Goal: Complete application form

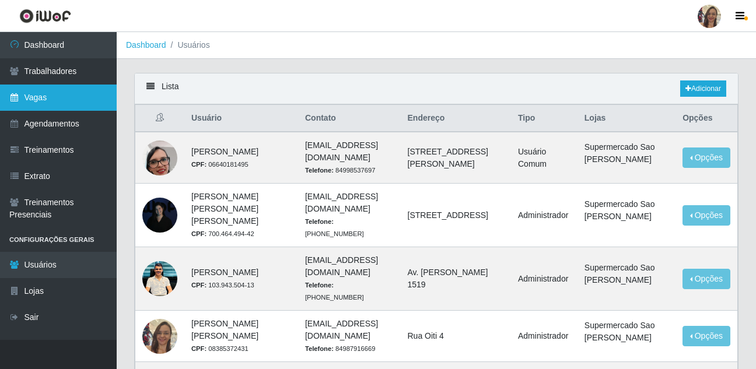
click at [52, 102] on link "Vagas" at bounding box center [58, 98] width 117 height 26
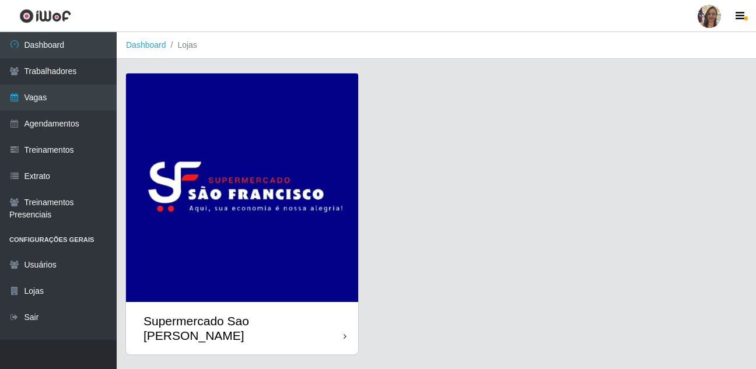
click at [278, 166] on img at bounding box center [242, 188] width 232 height 229
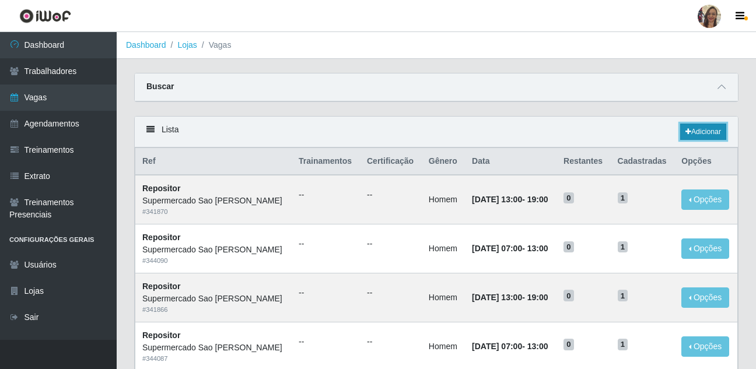
click at [711, 132] on link "Adicionar" at bounding box center [704, 132] width 46 height 16
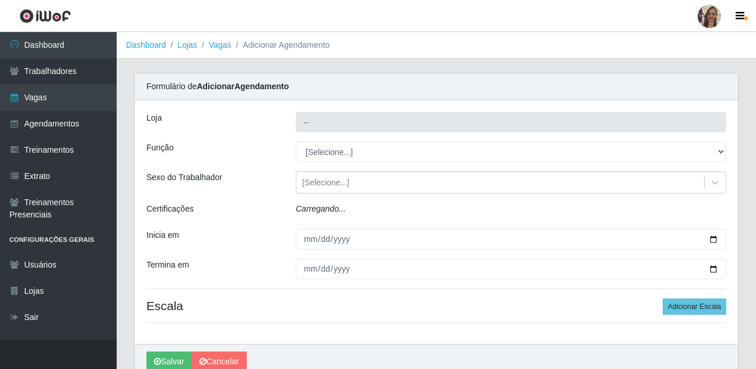
type input "Supermercado Sao [PERSON_NAME]"
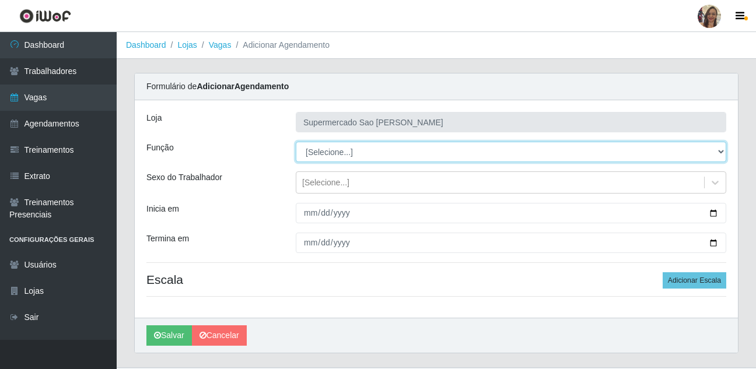
click at [316, 151] on select "[Selecione...] ASG ASG + ASG ++ Balconista de Açougue Balconista de Açougue + B…" at bounding box center [511, 152] width 431 height 20
select select "24"
click at [296, 142] on select "[Selecione...] ASG ASG + ASG ++ Balconista de Açougue Balconista de Açougue + B…" at bounding box center [511, 152] width 431 height 20
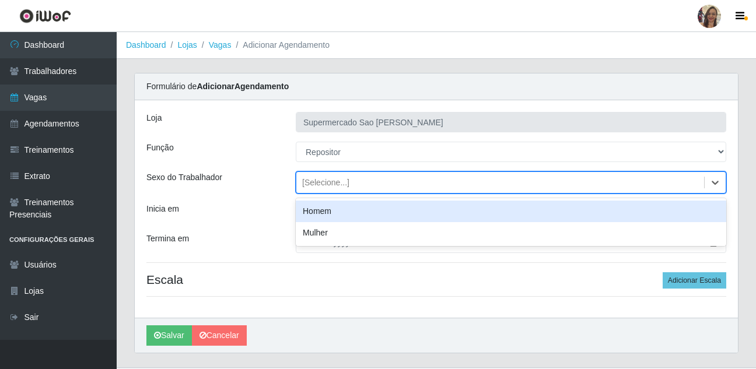
click at [329, 184] on div "[Selecione...]" at bounding box center [325, 183] width 47 height 12
click at [324, 216] on div "Homem" at bounding box center [511, 212] width 431 height 22
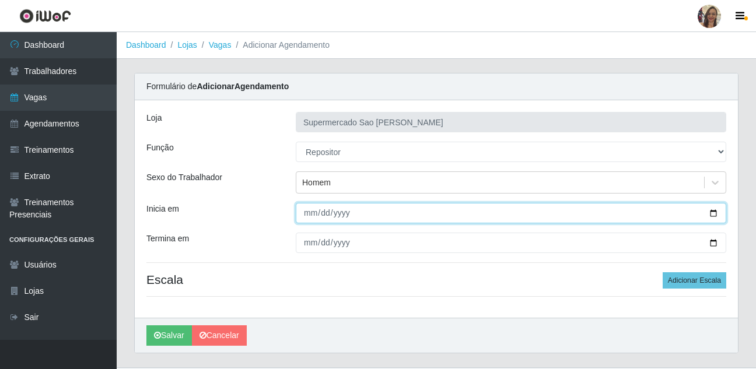
click at [312, 215] on input "Inicia em" at bounding box center [511, 213] width 431 height 20
type input "0205-09-27"
type input "[DATE]"
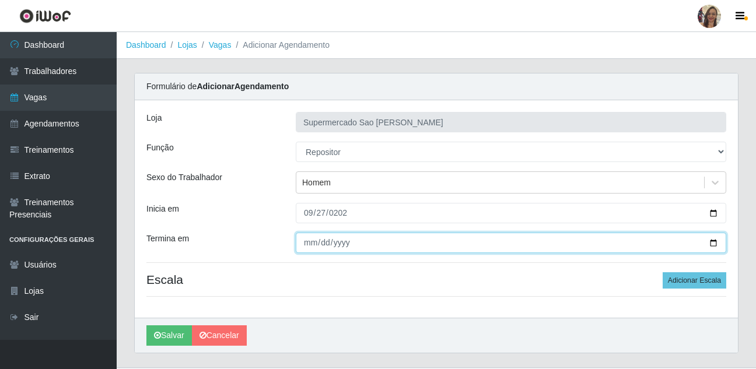
click at [308, 246] on input "Termina em" at bounding box center [511, 243] width 431 height 20
type input "[DATE]"
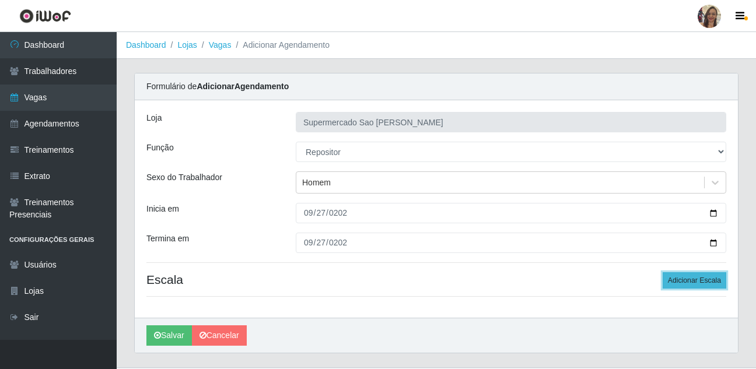
click at [702, 282] on button "Adicionar Escala" at bounding box center [695, 281] width 64 height 16
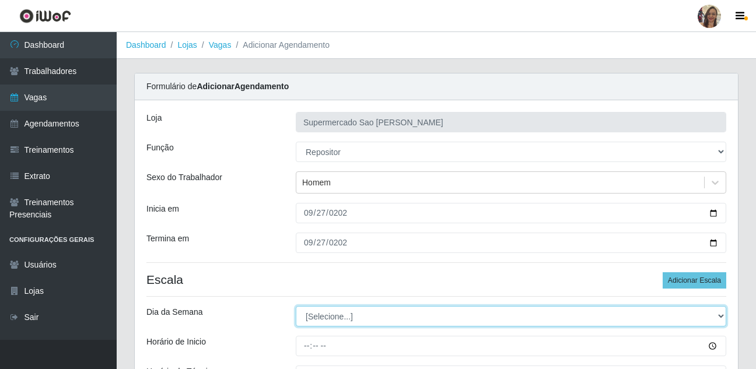
click at [319, 321] on select "[Selecione...] Segunda Terça Quarta Quinta Sexta Sábado Domingo" at bounding box center [511, 316] width 431 height 20
select select "6"
click at [296, 306] on select "[Selecione...] Segunda Terça Quarta Quinta Sexta Sábado Domingo" at bounding box center [511, 316] width 431 height 20
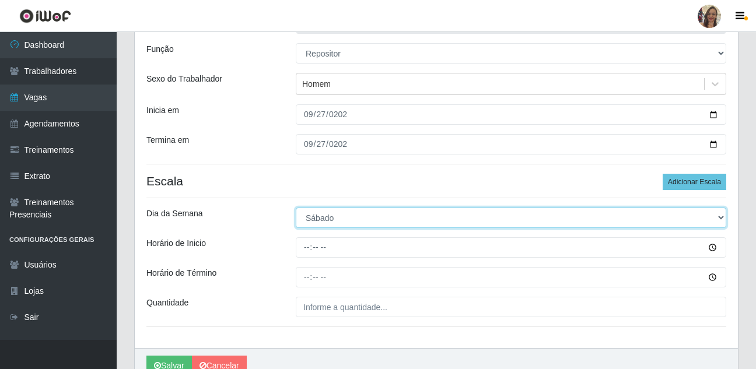
scroll to position [117, 0]
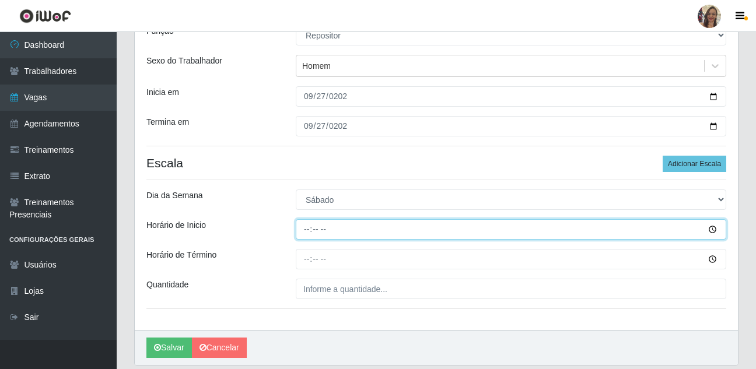
click at [307, 229] on input "Horário de Inicio" at bounding box center [511, 229] width 431 height 20
type input "07:00"
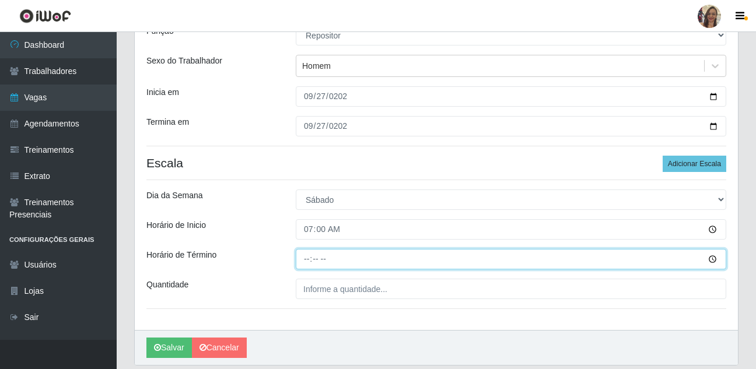
click at [305, 254] on input "Horário de Término" at bounding box center [511, 259] width 431 height 20
type input "13:00"
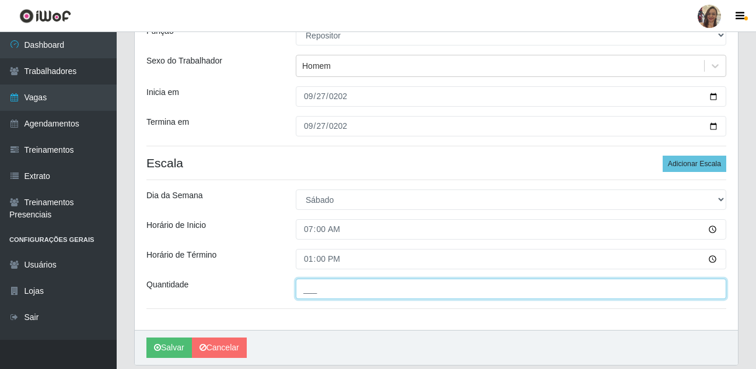
click at [319, 289] on input "___" at bounding box center [511, 289] width 431 height 20
type input "1__"
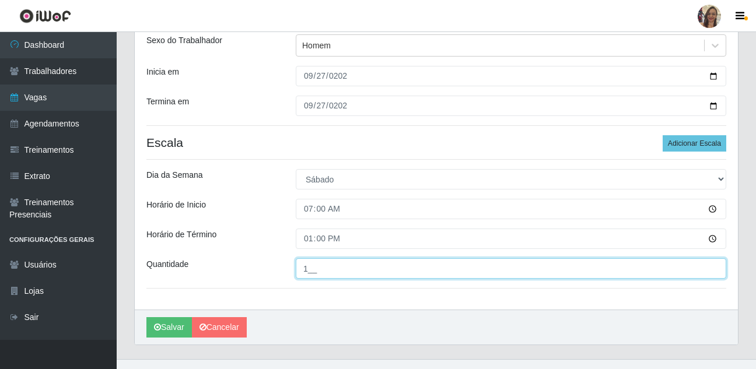
scroll to position [156, 0]
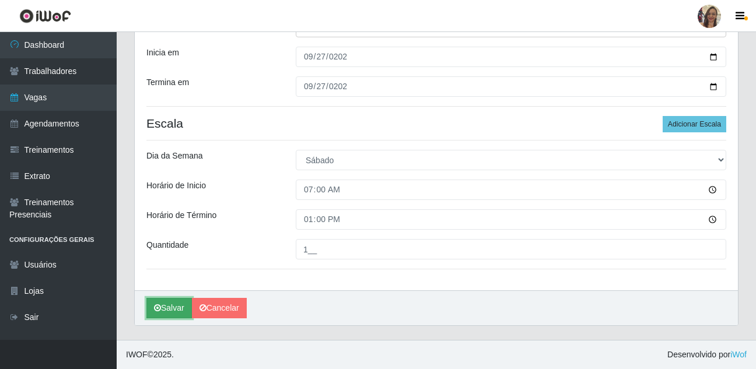
click at [168, 311] on button "Salvar" at bounding box center [169, 308] width 46 height 20
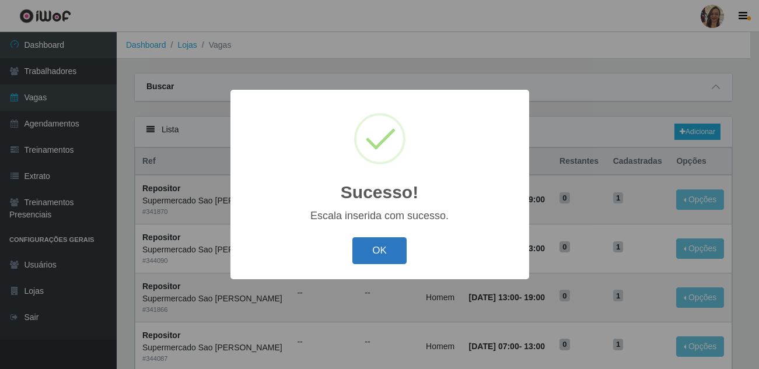
click at [389, 253] on button "OK" at bounding box center [380, 251] width 54 height 27
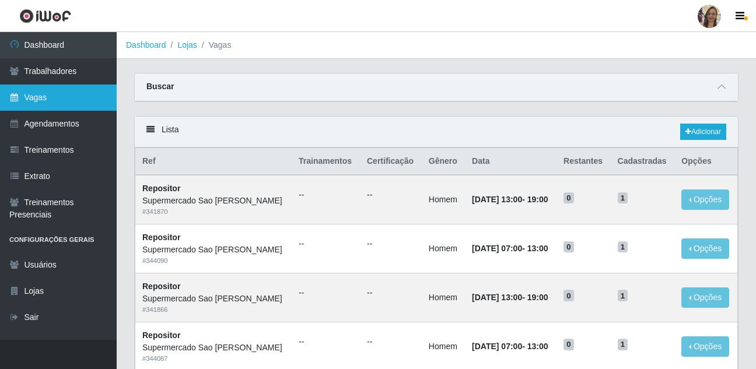
click at [56, 101] on link "Vagas" at bounding box center [58, 98] width 117 height 26
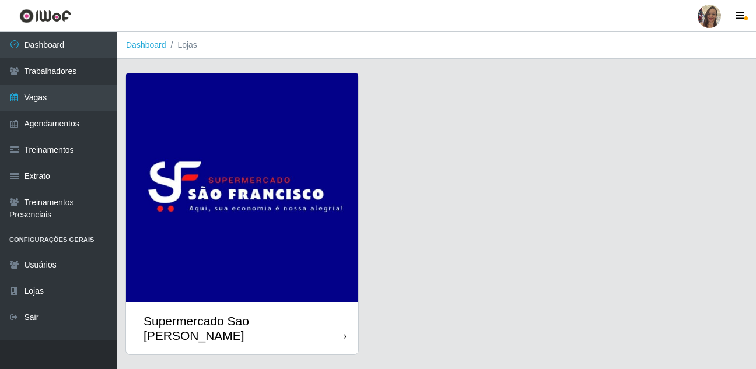
click at [200, 175] on img at bounding box center [242, 188] width 232 height 229
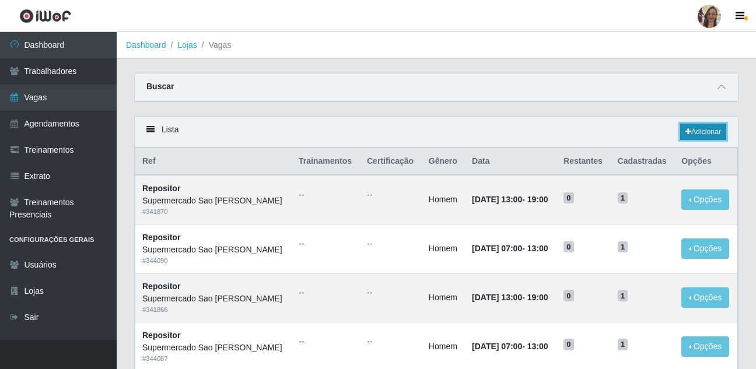
click at [700, 138] on link "Adicionar" at bounding box center [704, 132] width 46 height 16
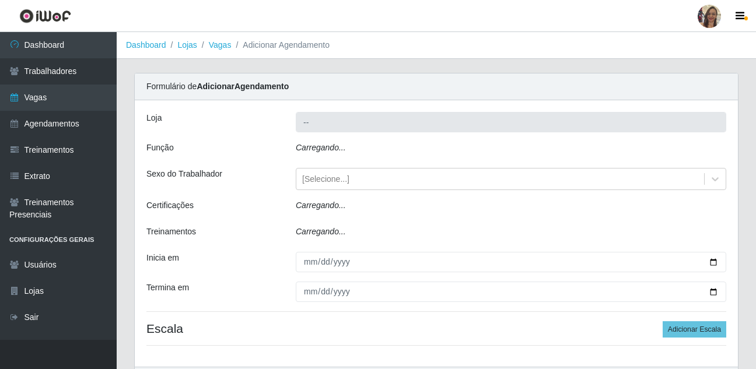
type input "Supermercado Sao [PERSON_NAME]"
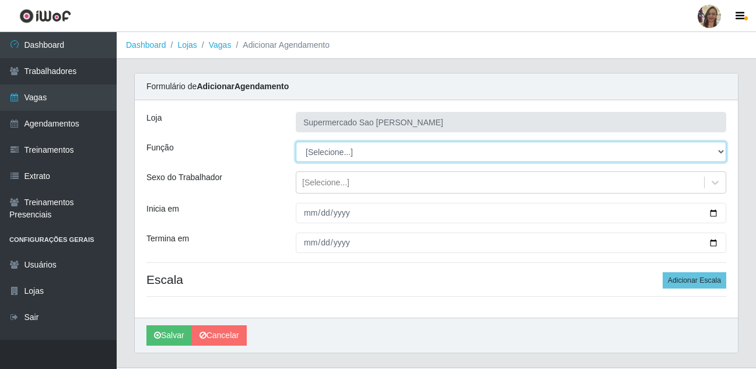
click at [327, 153] on select "[Selecione...] ASG ASG + ASG ++ Balconista de Açougue Balconista de Açougue + B…" at bounding box center [511, 152] width 431 height 20
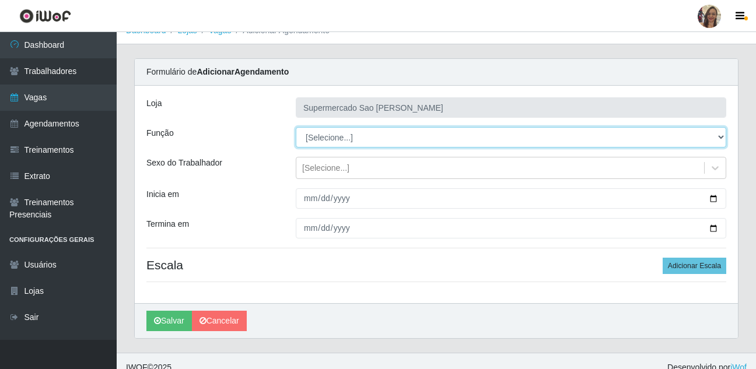
scroll to position [27, 0]
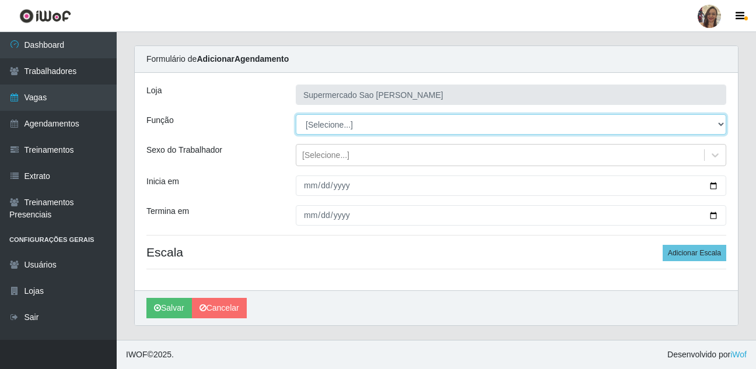
click at [334, 130] on select "[Selecione...] ASG ASG + ASG ++ Balconista de Açougue Balconista de Açougue + B…" at bounding box center [511, 124] width 431 height 20
select select "24"
click at [296, 114] on select "[Selecione...] ASG ASG + ASG ++ Balconista de Açougue Balconista de Açougue + B…" at bounding box center [511, 124] width 431 height 20
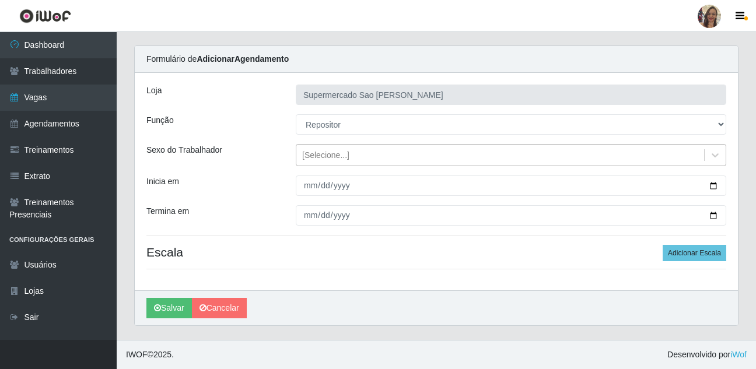
click at [334, 159] on div "[Selecione...]" at bounding box center [325, 155] width 47 height 12
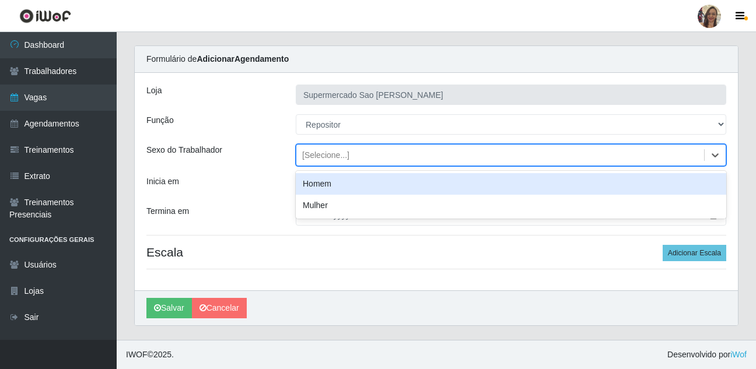
click at [320, 187] on div "Homem" at bounding box center [511, 184] width 431 height 22
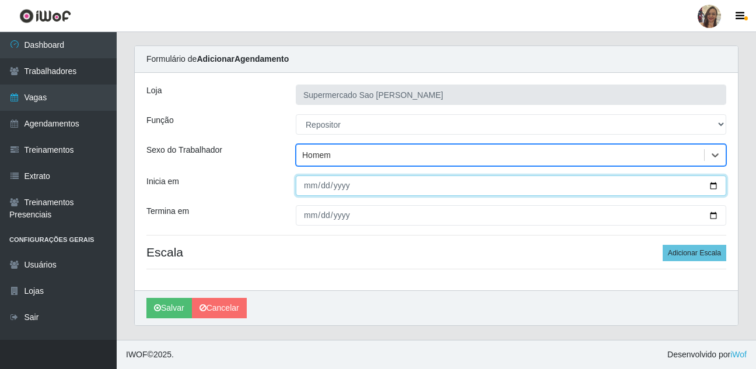
click at [312, 189] on input "Inicia em" at bounding box center [511, 186] width 431 height 20
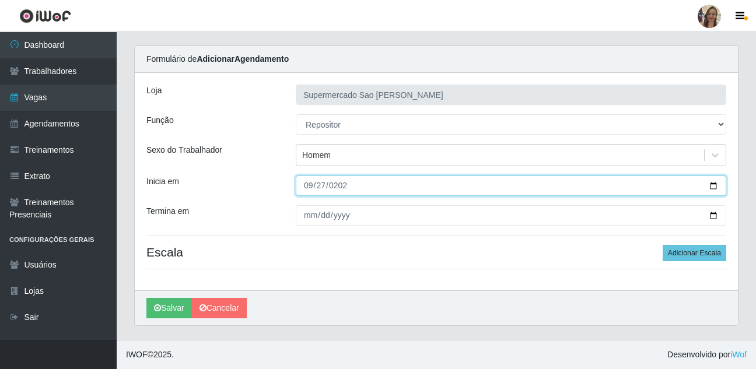
type input "[DATE]"
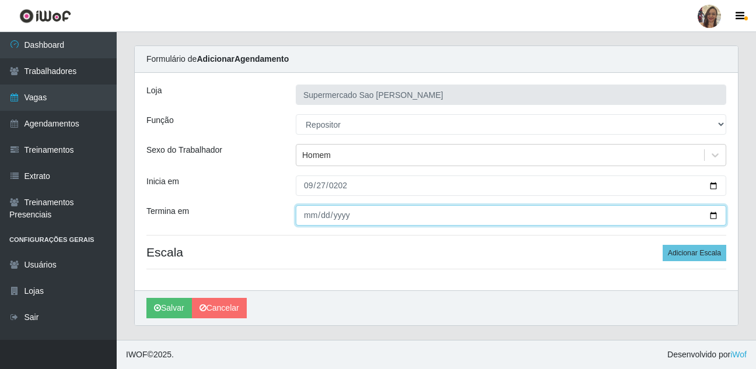
click at [311, 214] on input "Termina em" at bounding box center [511, 215] width 431 height 20
type input "[DATE]"
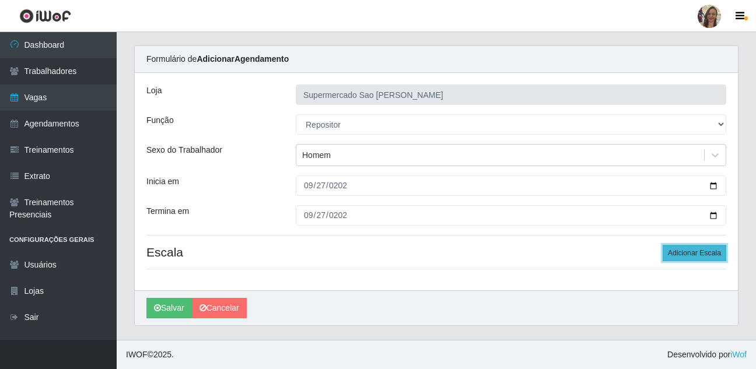
click at [698, 253] on button "Adicionar Escala" at bounding box center [695, 253] width 64 height 16
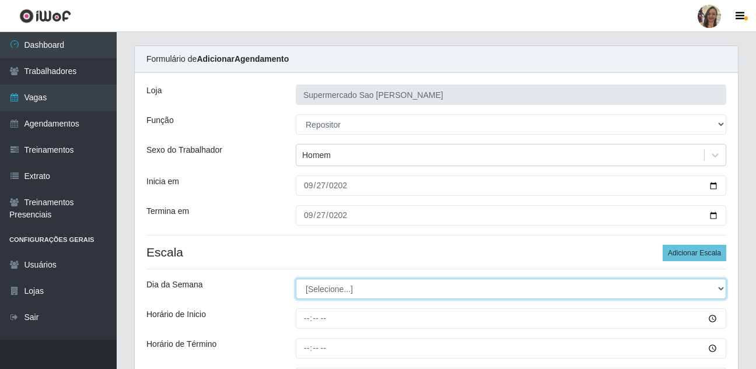
click at [325, 291] on select "[Selecione...] Segunda Terça Quarta Quinta Sexta Sábado Domingo" at bounding box center [511, 289] width 431 height 20
select select "6"
click at [296, 279] on select "[Selecione...] Segunda Terça Quarta Quinta Sexta Sábado Domingo" at bounding box center [511, 289] width 431 height 20
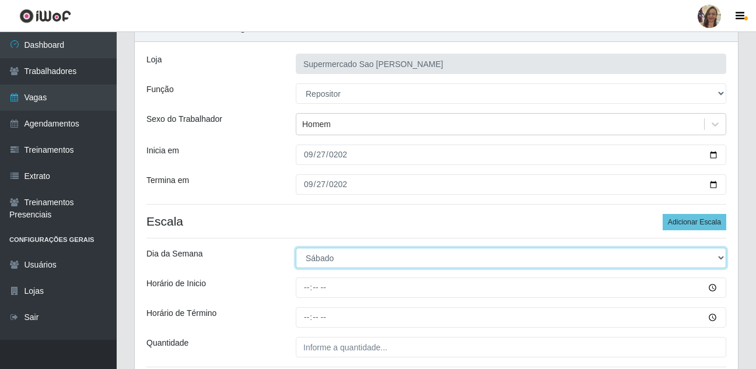
scroll to position [86, 0]
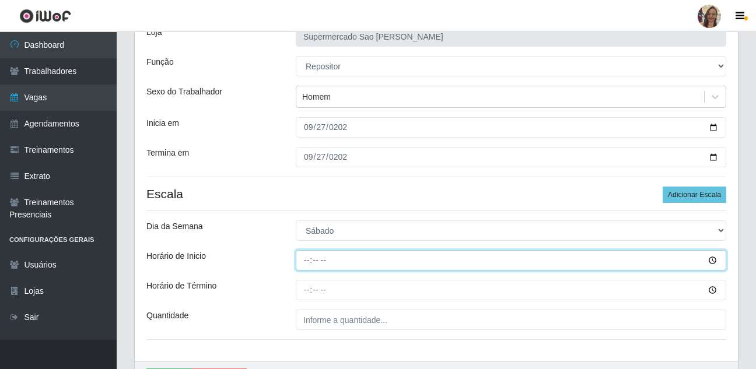
click at [309, 261] on input "Horário de Inicio" at bounding box center [511, 260] width 431 height 20
type input "13:00"
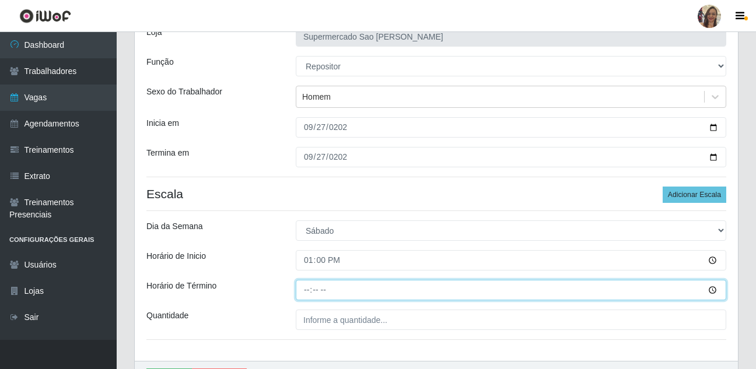
click at [304, 291] on input "Horário de Término" at bounding box center [511, 290] width 431 height 20
type input "19:00"
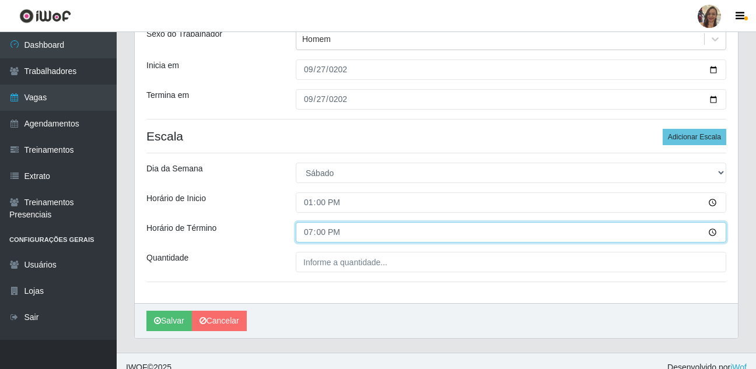
scroll to position [144, 0]
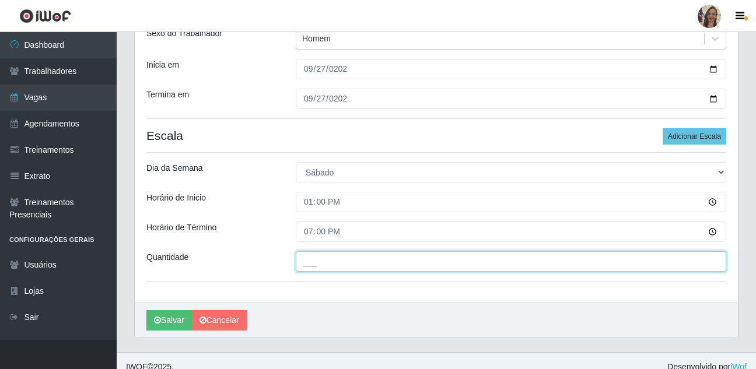
click at [334, 263] on input "___" at bounding box center [511, 262] width 431 height 20
type input "1__"
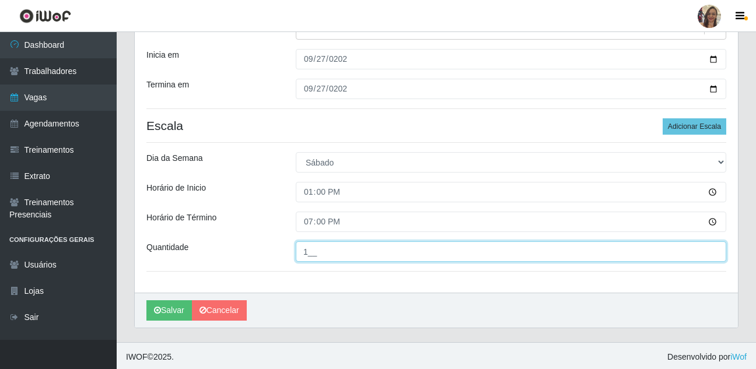
scroll to position [156, 0]
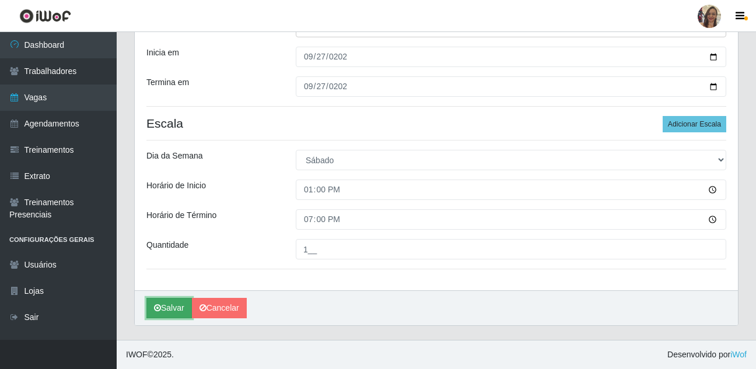
click at [173, 311] on button "Salvar" at bounding box center [169, 308] width 46 height 20
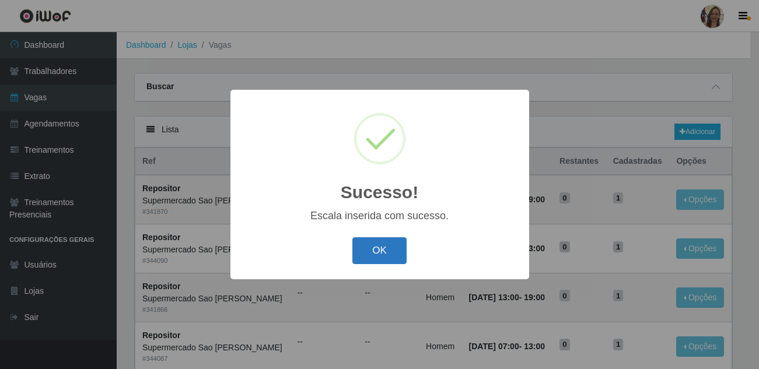
click at [368, 260] on button "OK" at bounding box center [380, 251] width 54 height 27
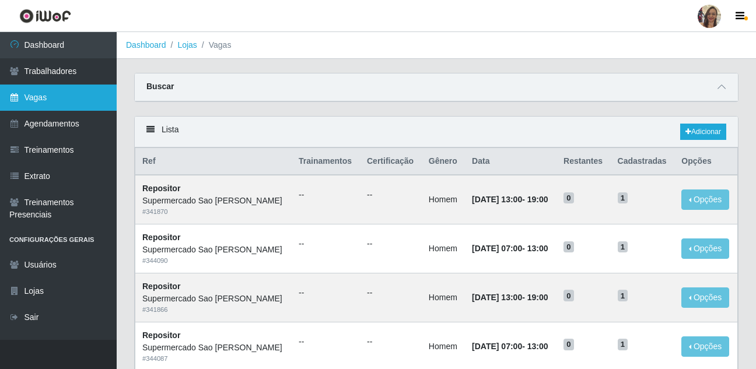
click at [71, 97] on link "Vagas" at bounding box center [58, 98] width 117 height 26
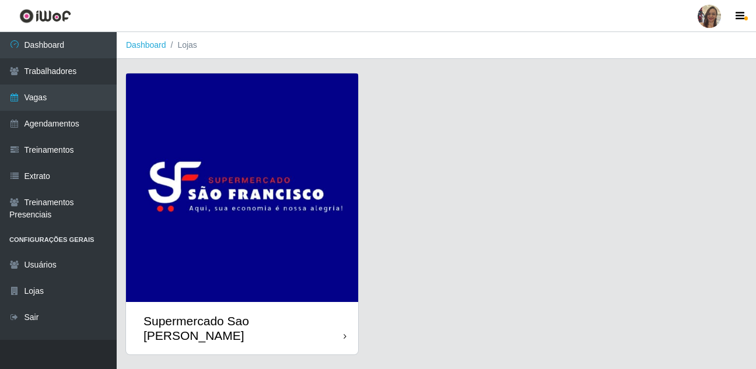
click at [190, 168] on img at bounding box center [242, 188] width 232 height 229
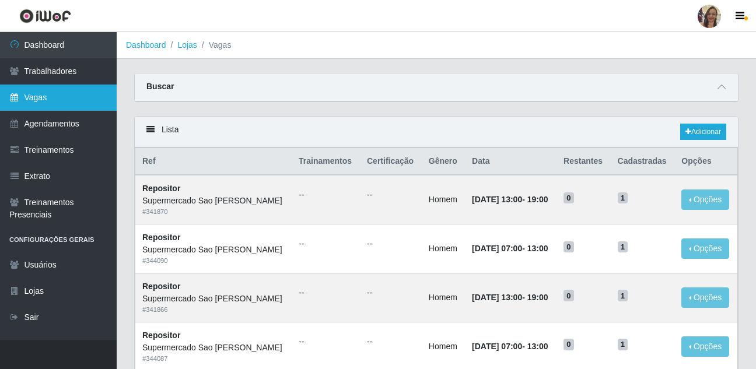
click at [31, 102] on link "Vagas" at bounding box center [58, 98] width 117 height 26
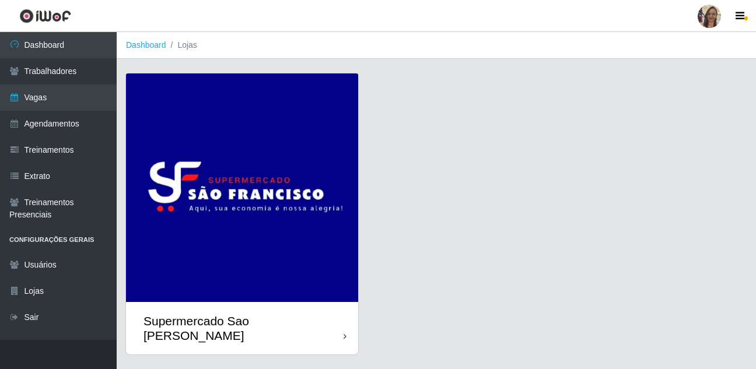
click at [308, 176] on img at bounding box center [242, 188] width 232 height 229
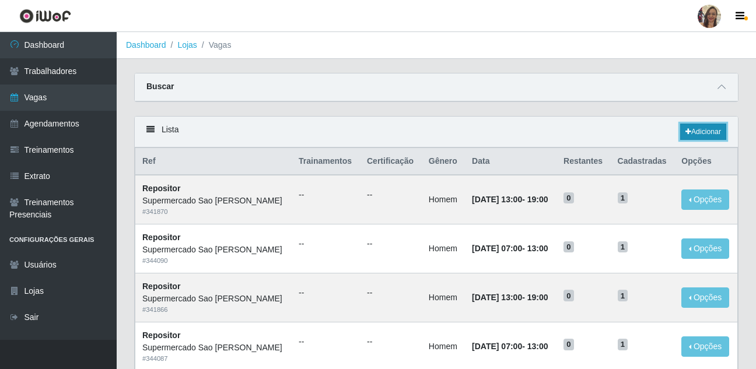
click at [709, 133] on link "Adicionar" at bounding box center [704, 132] width 46 height 16
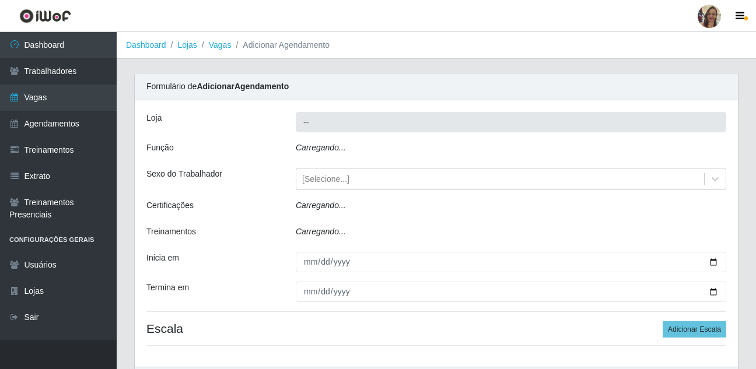
type input "Supermercado Sao [PERSON_NAME]"
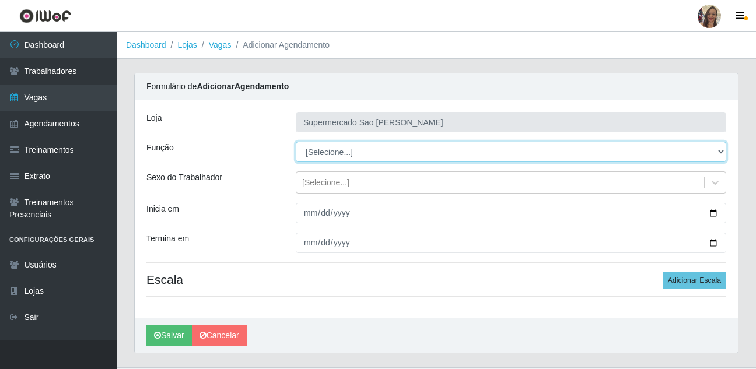
click at [321, 152] on select "[Selecione...] ASG ASG + ASG ++ Balconista de Açougue Balconista de Açougue + B…" at bounding box center [511, 152] width 431 height 20
select select "24"
click at [296, 142] on select "[Selecione...] ASG ASG + ASG ++ Balconista de Açougue Balconista de Açougue + B…" at bounding box center [511, 152] width 431 height 20
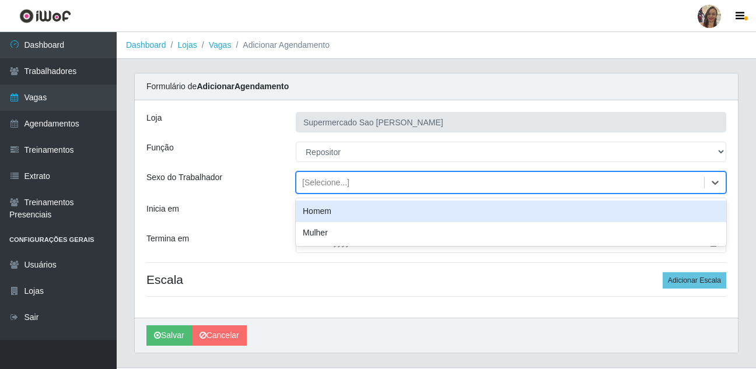
click at [323, 184] on div "[Selecione...]" at bounding box center [325, 183] width 47 height 12
click at [318, 211] on div "Homem" at bounding box center [511, 212] width 431 height 22
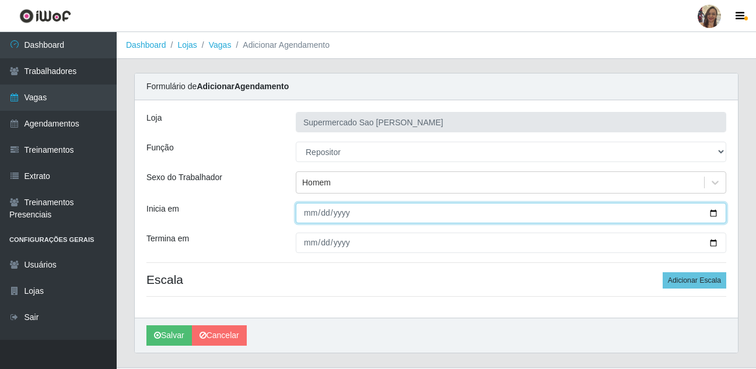
click at [306, 213] on input "Inicia em" at bounding box center [511, 213] width 431 height 20
type input "[DATE]"
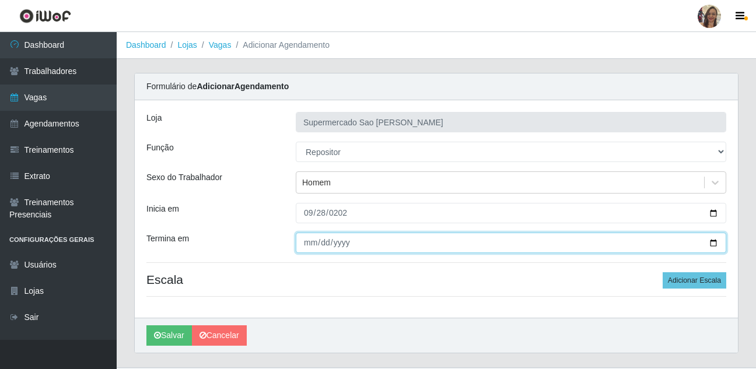
click at [310, 248] on input "Termina em" at bounding box center [511, 243] width 431 height 20
type input "[DATE]"
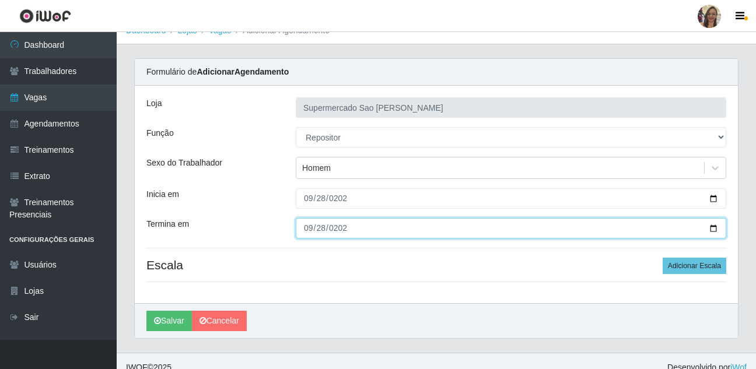
scroll to position [27, 0]
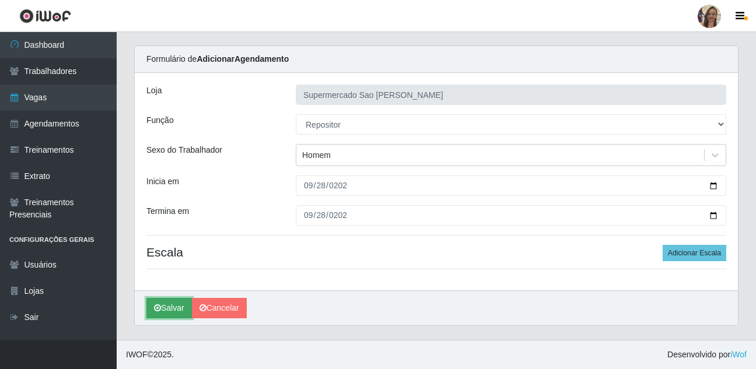
click at [167, 308] on button "Salvar" at bounding box center [169, 308] width 46 height 20
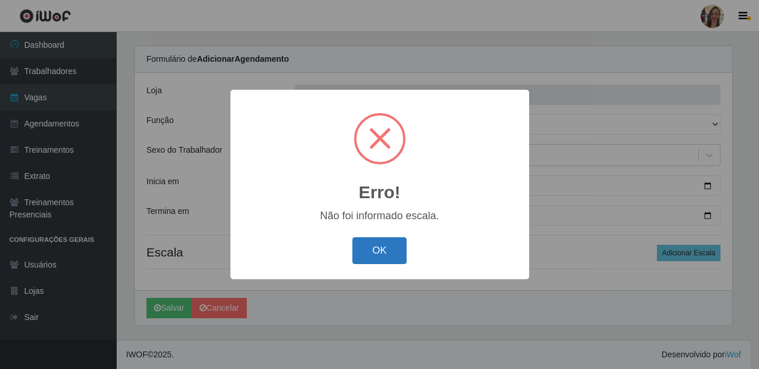
click at [367, 256] on button "OK" at bounding box center [380, 251] width 54 height 27
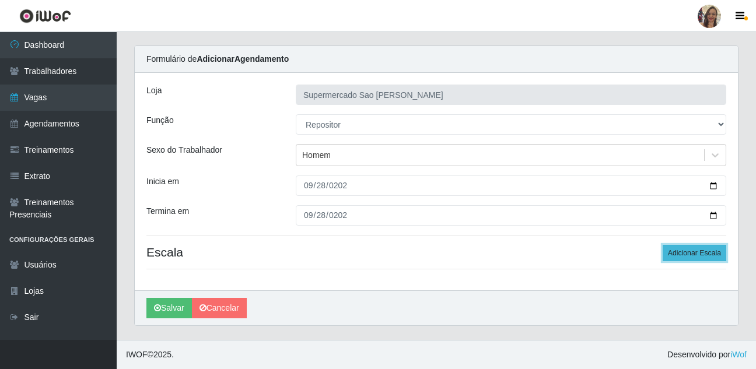
click at [700, 256] on button "Adicionar Escala" at bounding box center [695, 253] width 64 height 16
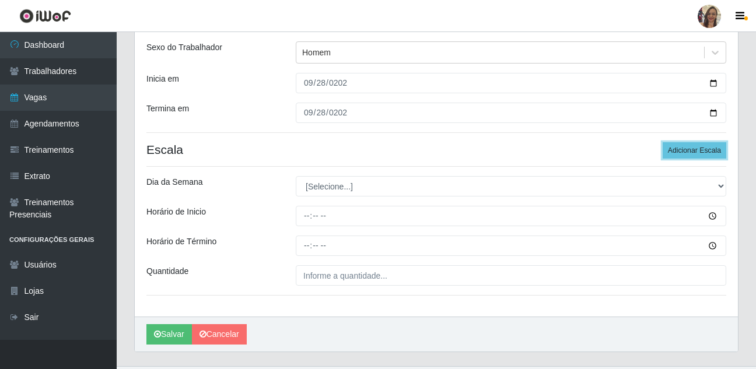
scroll to position [144, 0]
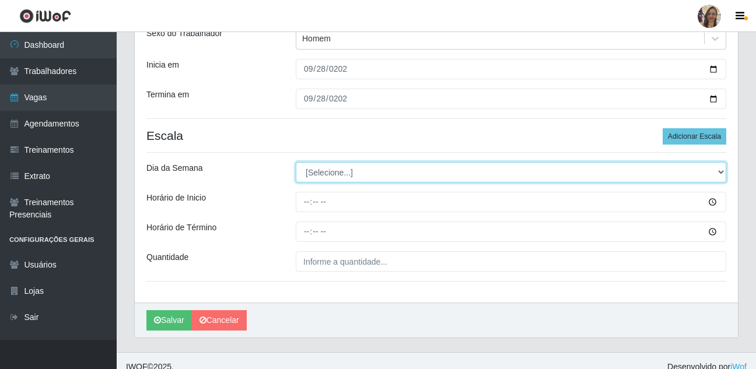
click at [328, 175] on select "[Selecione...] Segunda Terça Quarta Quinta Sexta Sábado Domingo" at bounding box center [511, 172] width 431 height 20
select select "0"
click at [296, 162] on select "[Selecione...] Segunda Terça Quarta Quinta Sexta Sábado Domingo" at bounding box center [511, 172] width 431 height 20
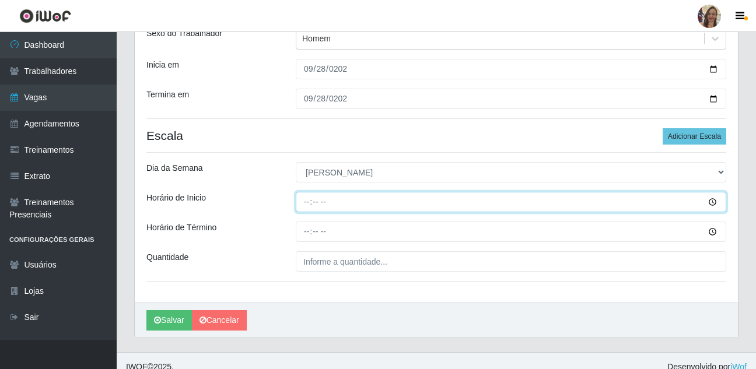
click at [310, 204] on input "Horário de Inicio" at bounding box center [511, 202] width 431 height 20
type input "07:00"
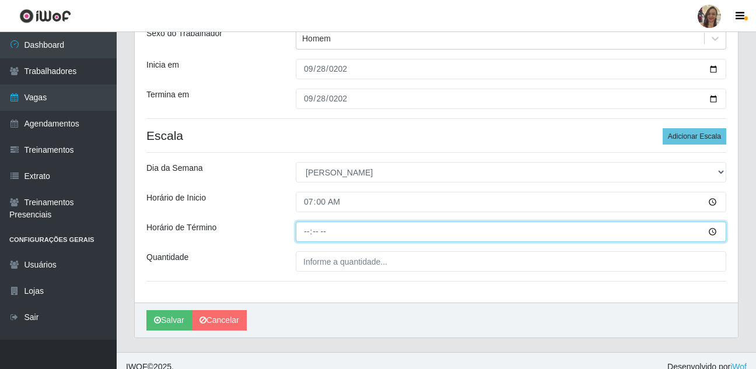
click at [309, 232] on input "Horário de Término" at bounding box center [511, 232] width 431 height 20
type input "13:00"
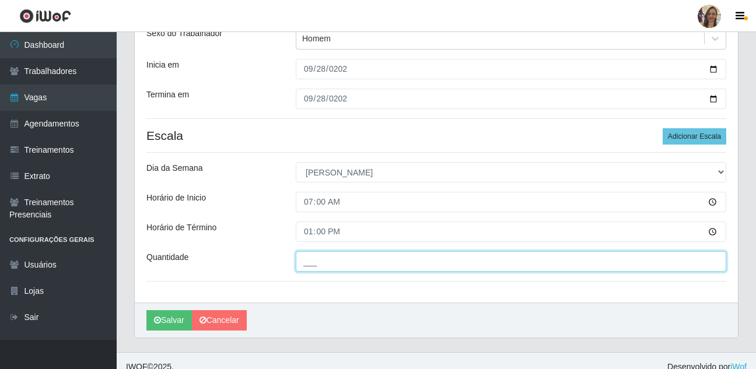
click at [347, 264] on input "___" at bounding box center [511, 262] width 431 height 20
type input "2__"
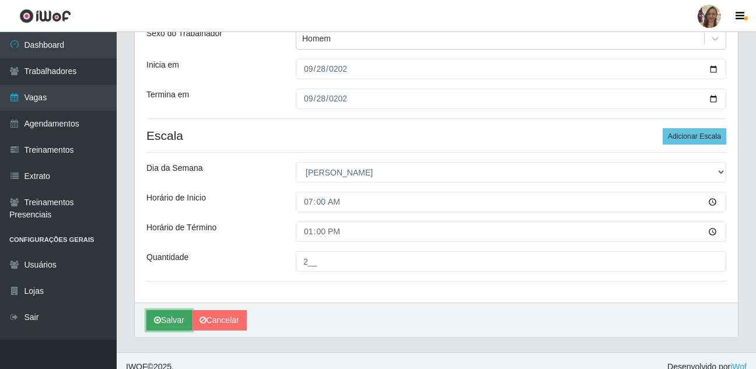
click at [162, 325] on button "Salvar" at bounding box center [169, 321] width 46 height 20
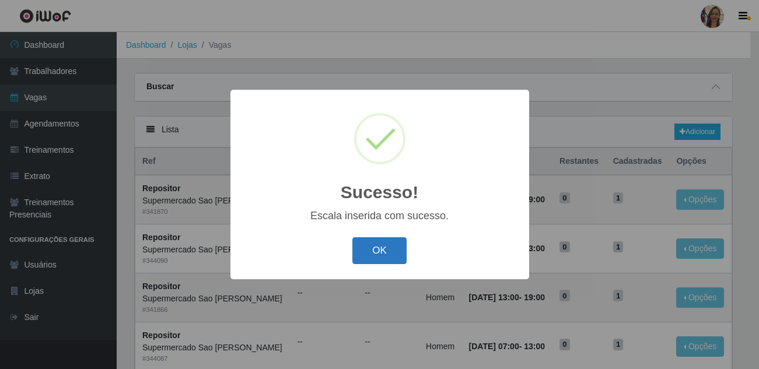
click at [385, 250] on button "OK" at bounding box center [380, 251] width 54 height 27
